Goal: Task Accomplishment & Management: Use online tool/utility

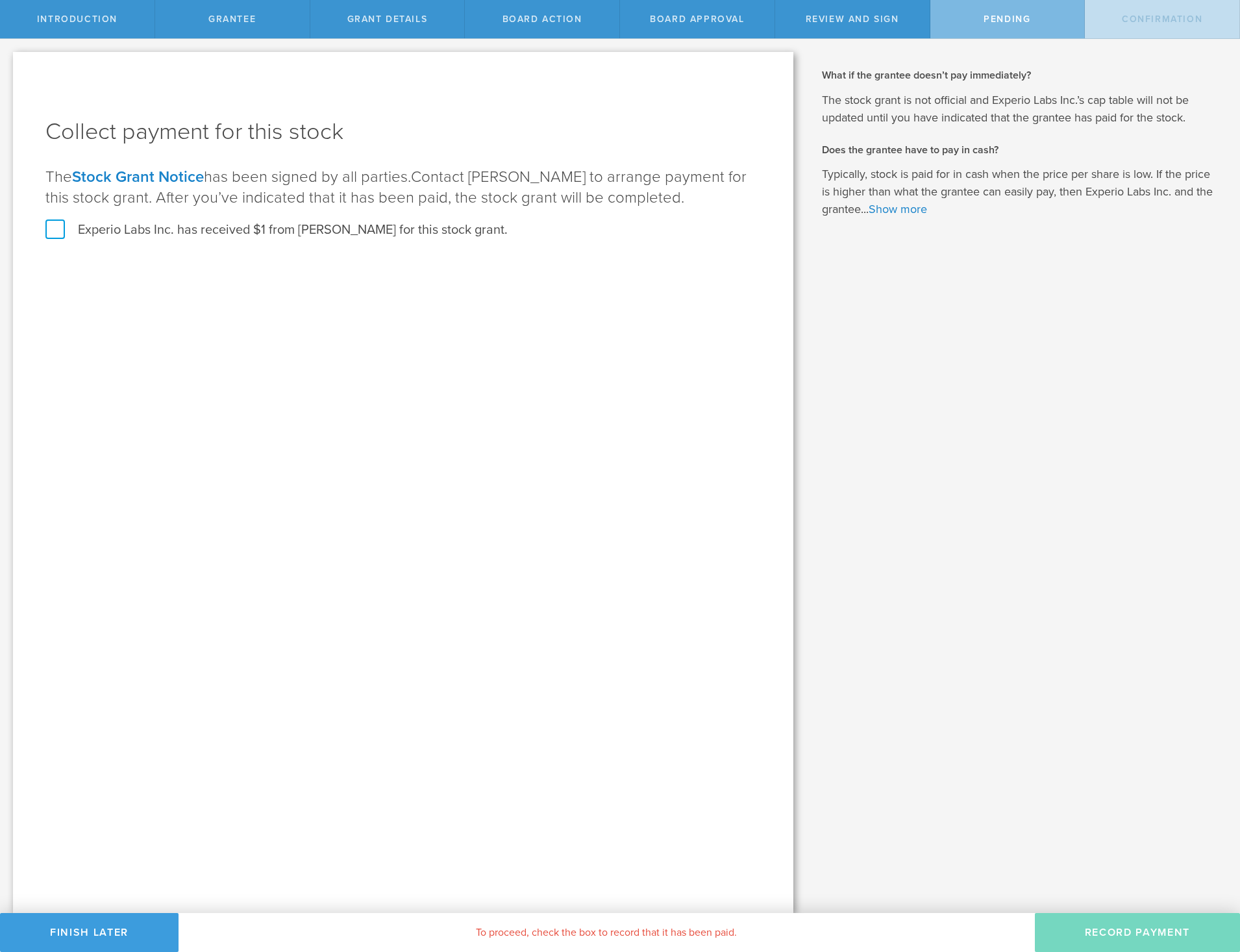
click at [63, 233] on label "Experio Labs Inc. has received $1 from [PERSON_NAME] for this stock grant." at bounding box center [277, 230] width 462 height 17
click at [0, 0] on input "Experio Labs Inc. has received $1 from [PERSON_NAME] for this stock grant." at bounding box center [0, 0] width 0 height 0
click at [1141, 924] on button "Record Payment" at bounding box center [1137, 932] width 205 height 39
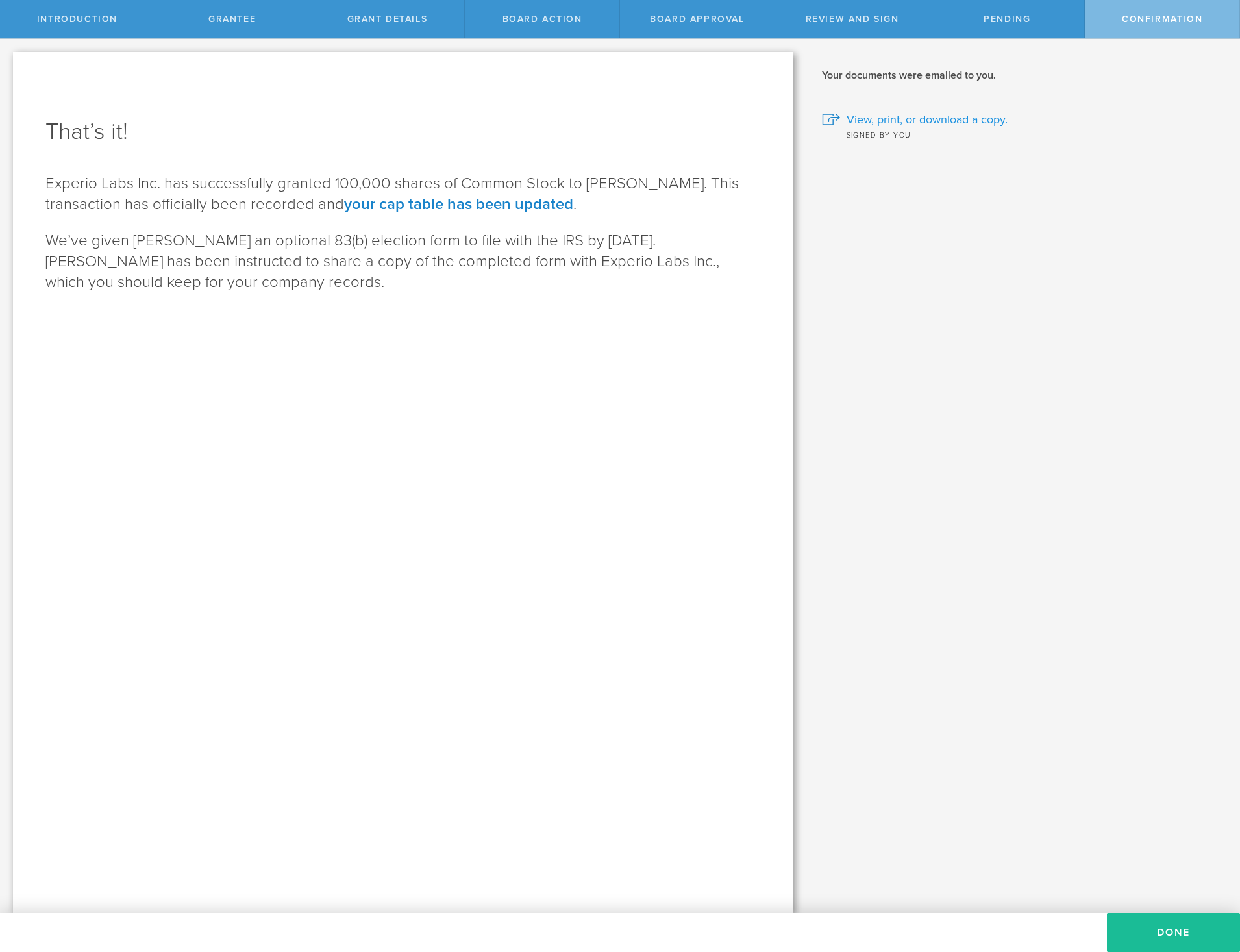
click at [960, 120] on span "View, print, or download a copy." at bounding box center [927, 119] width 161 height 17
click at [1148, 932] on button "Done" at bounding box center [1173, 932] width 133 height 39
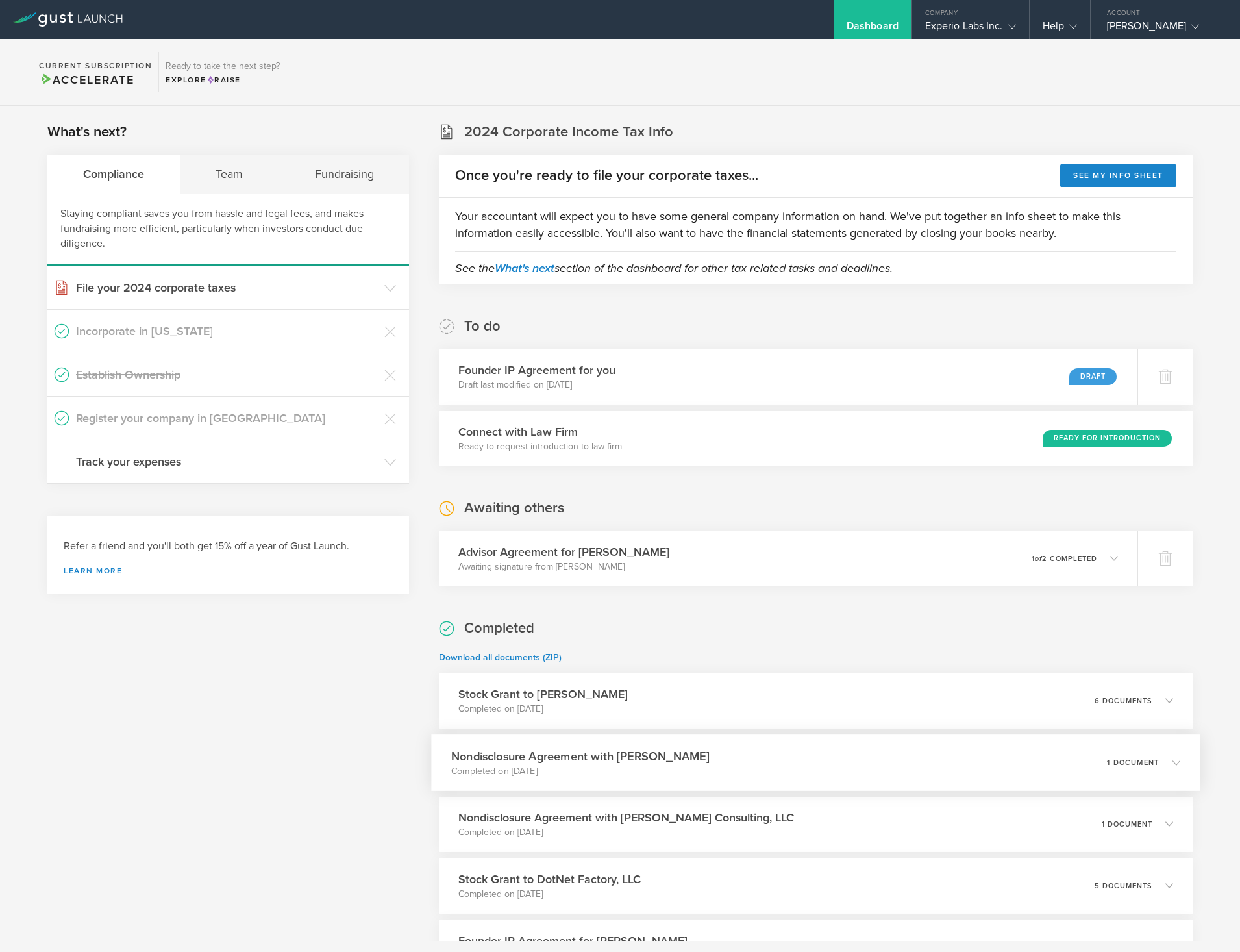
scroll to position [476, 0]
